Goal: Task Accomplishment & Management: Manage account settings

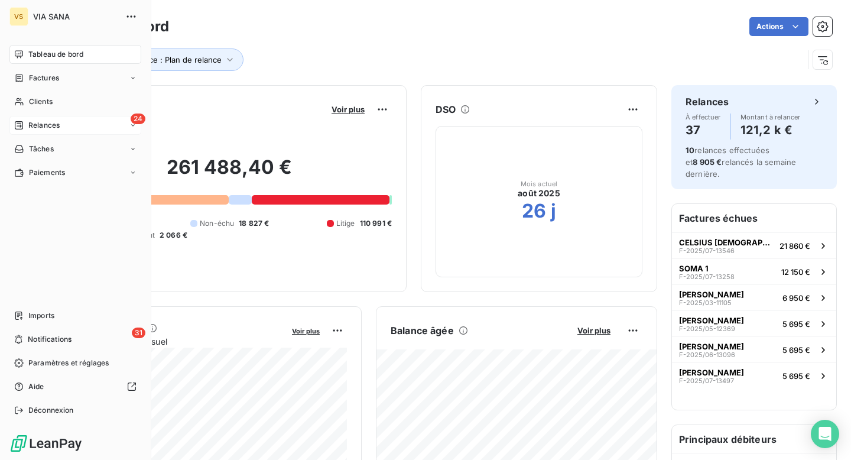
click at [24, 126] on div "Relances" at bounding box center [37, 125] width 46 height 11
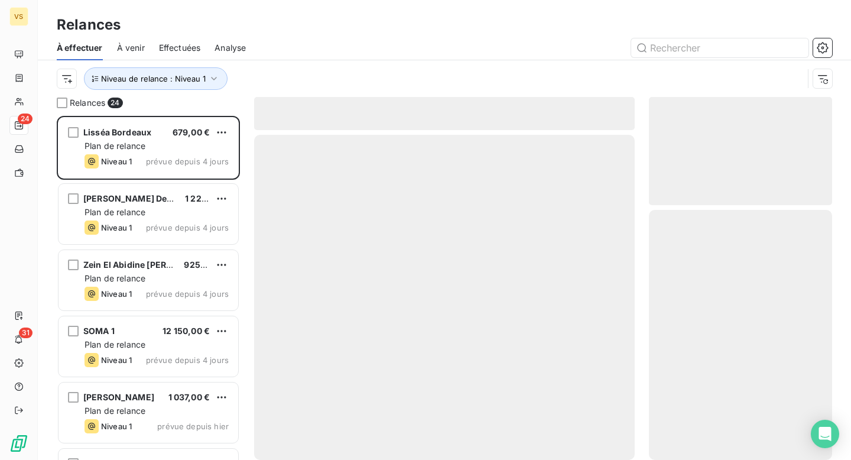
scroll to position [344, 183]
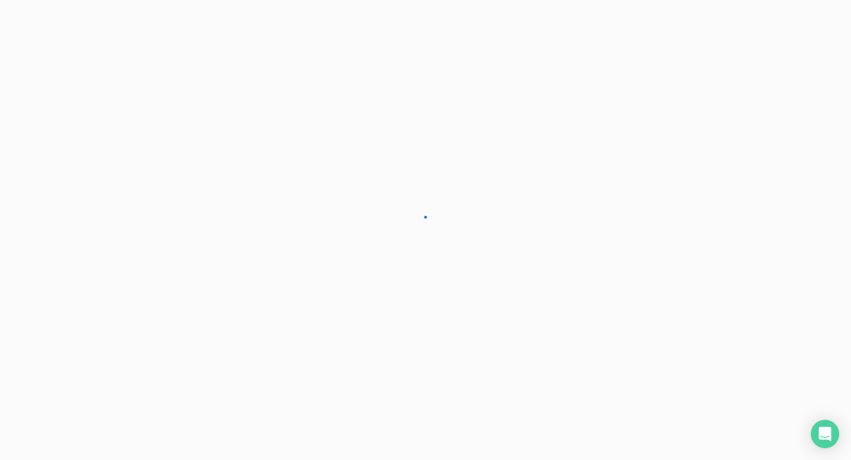
click at [0, 0] on span "Niveau de relance : Niveau 1" at bounding box center [0, 0] width 0 height 0
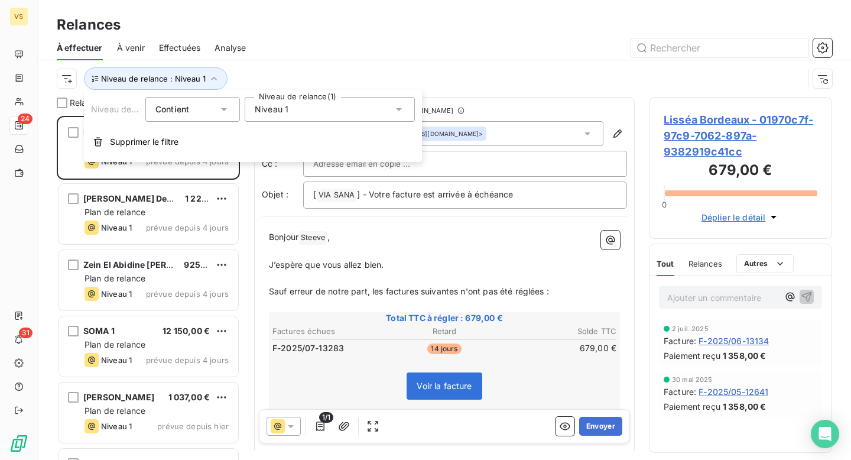
click at [303, 114] on div "Niveau 1" at bounding box center [330, 109] width 170 height 25
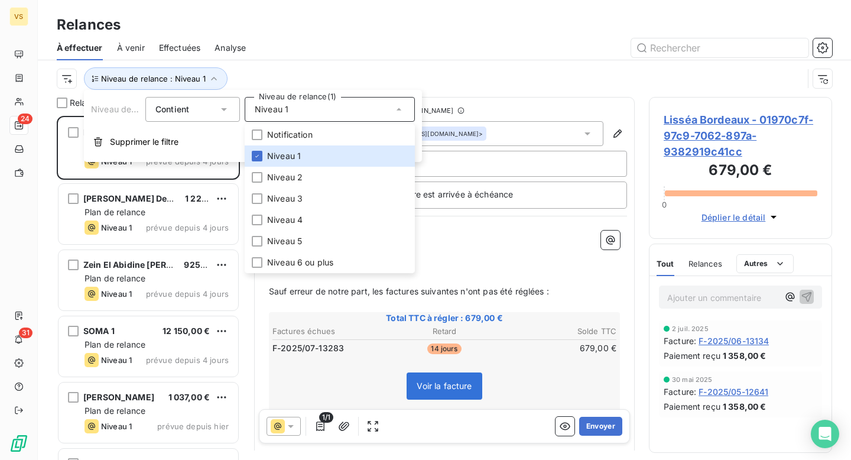
click at [317, 75] on div "Niveau de relance : Niveau 1" at bounding box center [430, 78] width 746 height 22
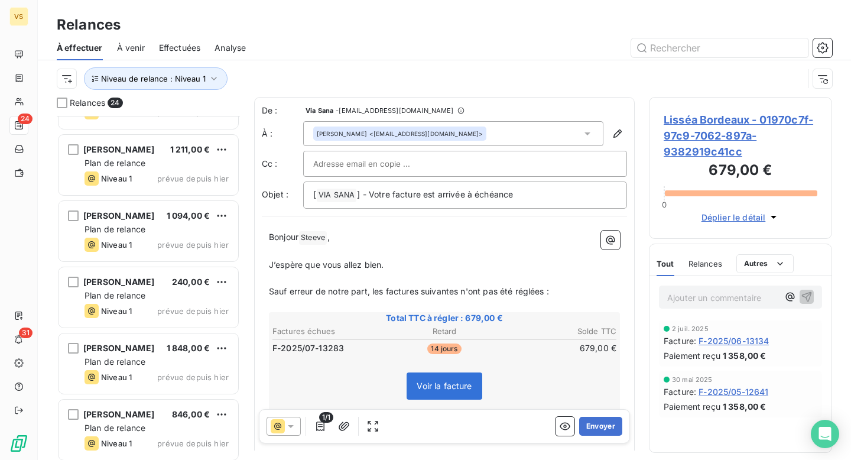
scroll to position [316, 0]
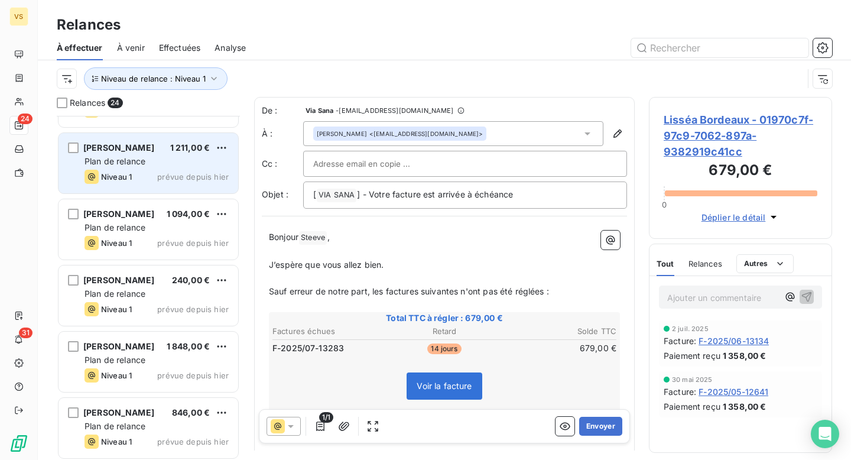
click at [176, 156] on div "Plan de relance" at bounding box center [157, 161] width 144 height 12
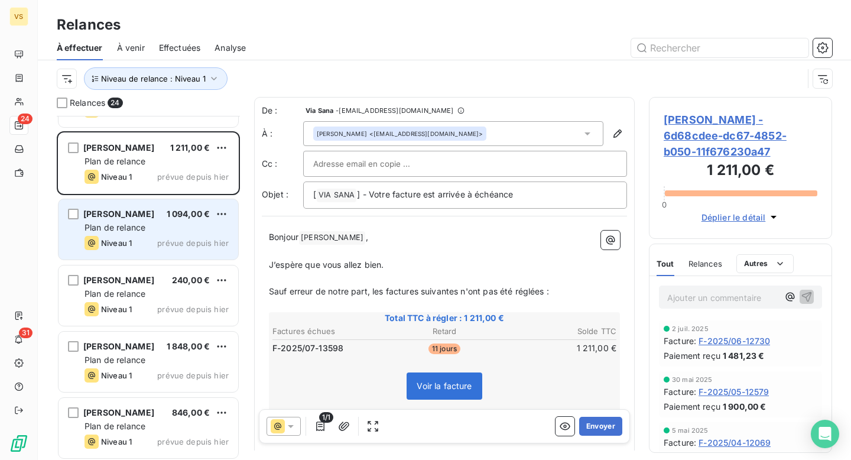
click at [161, 236] on div "Niveau 1 prévue depuis hier" at bounding box center [157, 243] width 144 height 14
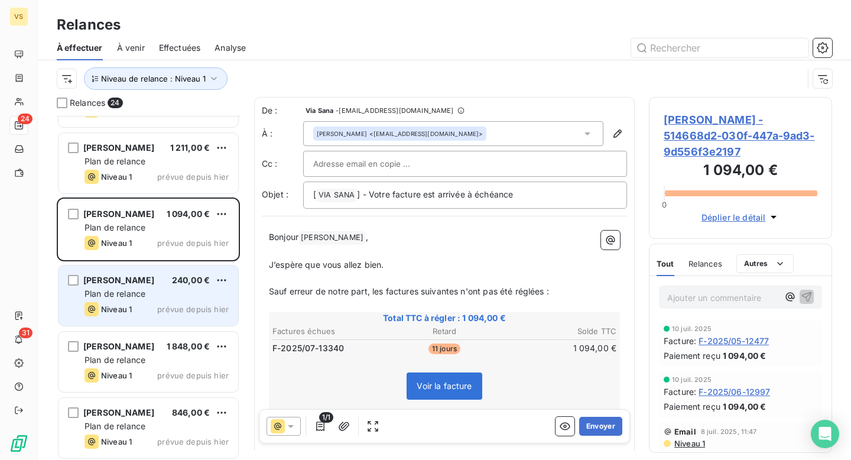
click at [154, 291] on div "Plan de relance" at bounding box center [157, 294] width 144 height 12
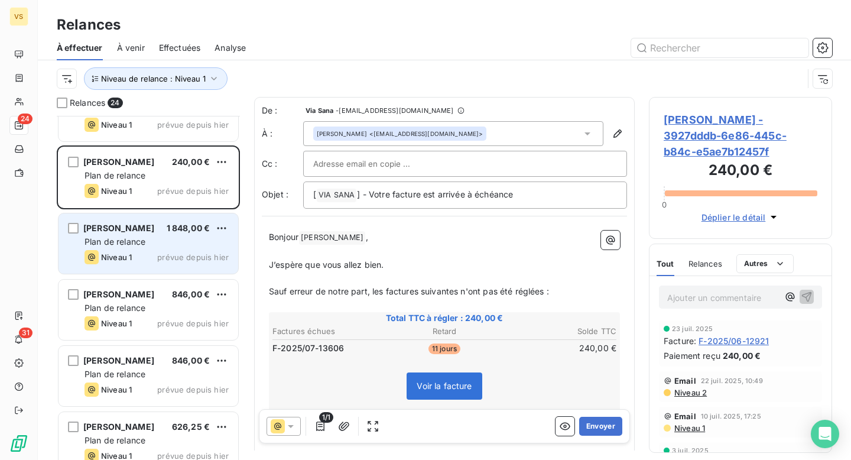
scroll to position [457, 0]
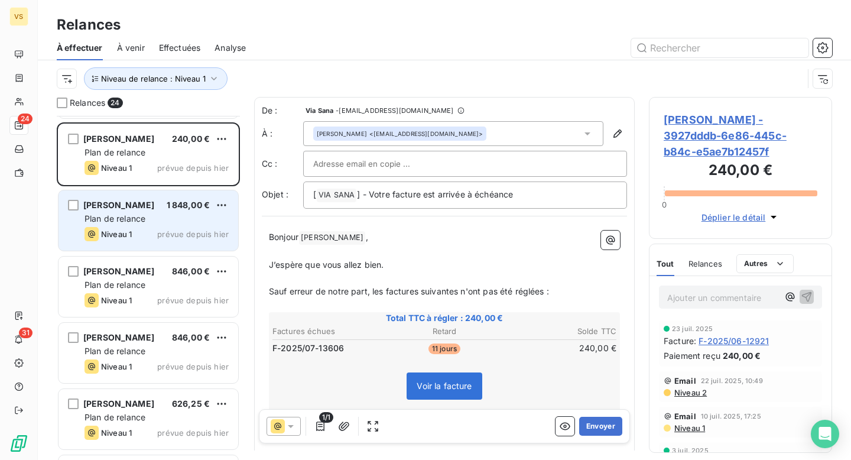
click at [138, 223] on div "Plan de relance" at bounding box center [157, 219] width 144 height 12
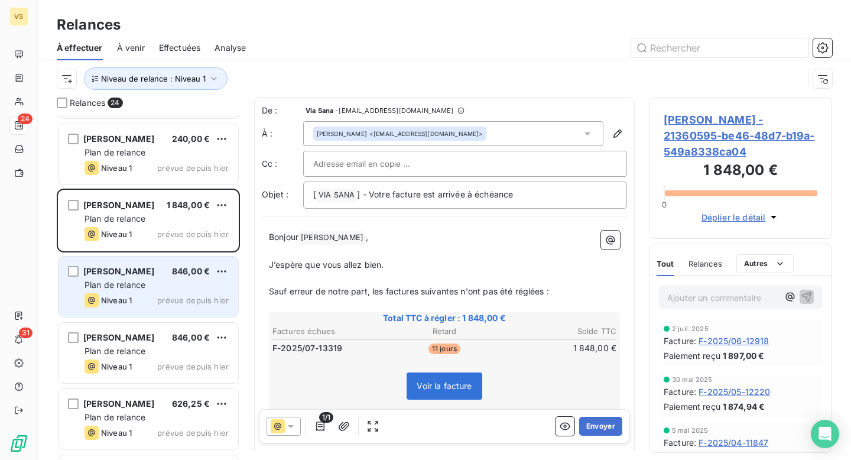
click at [135, 293] on div "[PERSON_NAME] 846,00 € Plan de relance Niveau 1 prévue depuis hier" at bounding box center [149, 286] width 180 height 60
